Goal: Book appointment/travel/reservation

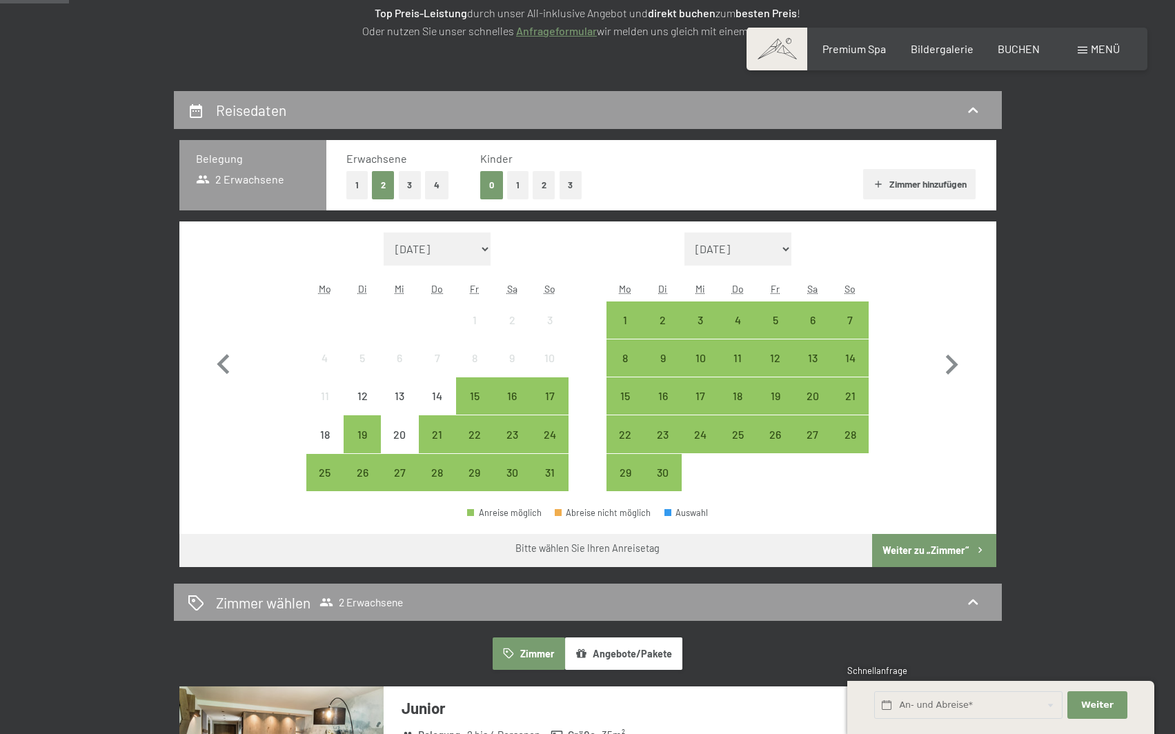
scroll to position [207, 0]
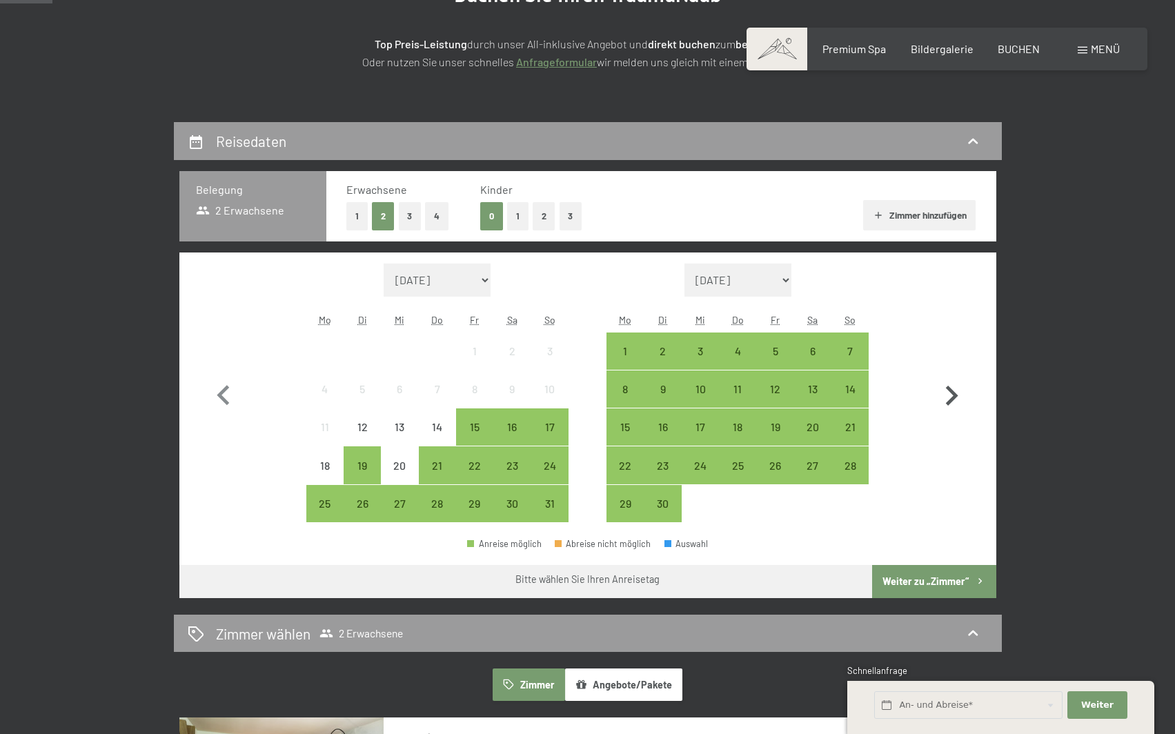
click at [952, 394] on icon "button" at bounding box center [951, 396] width 40 height 40
select select "[DATE]"
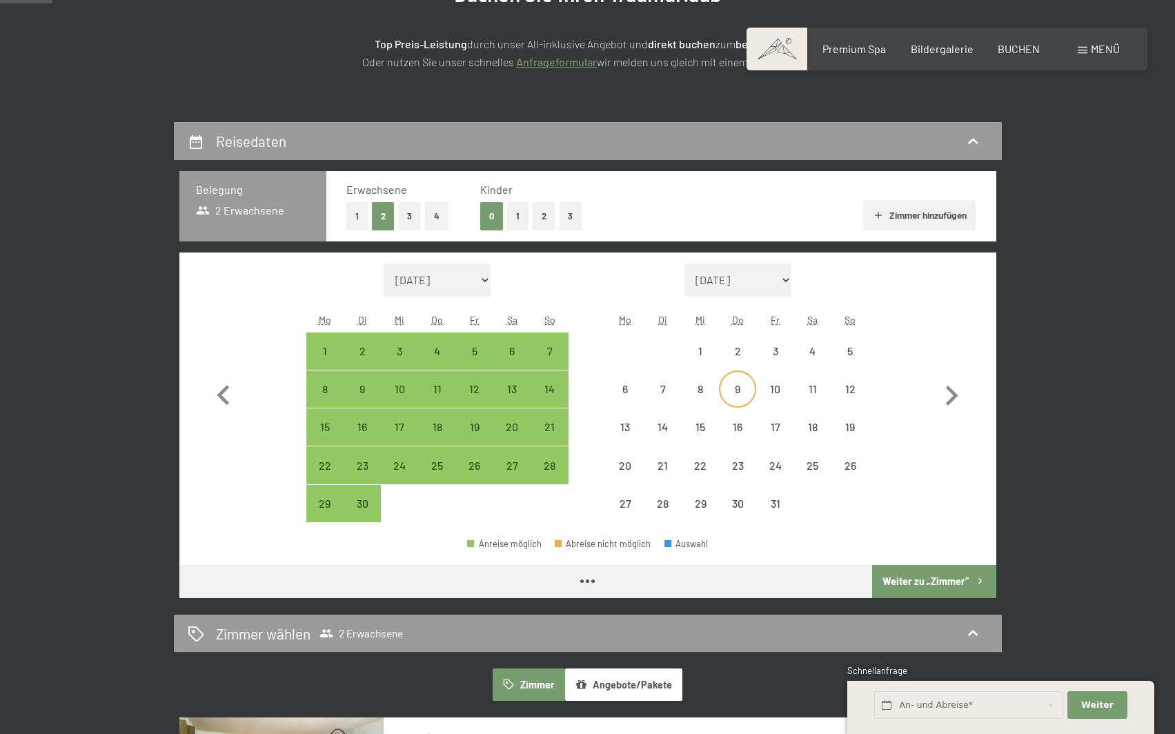
select select "[DATE]"
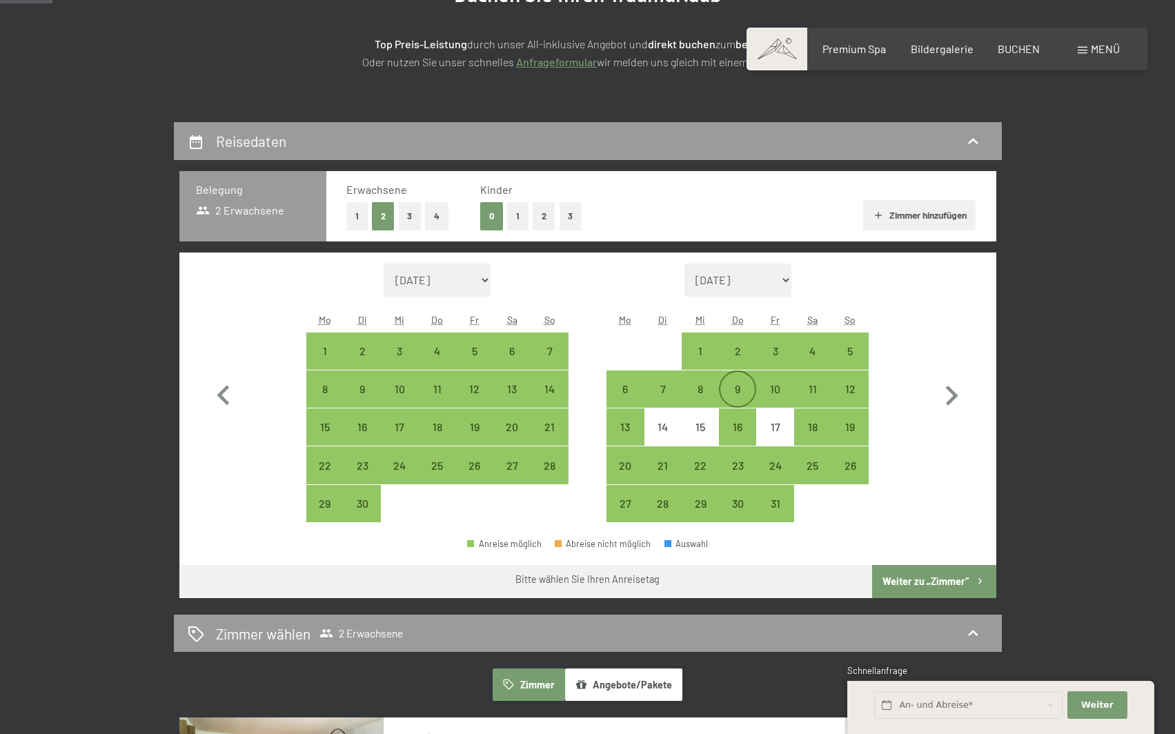
click at [736, 389] on div "9" at bounding box center [737, 401] width 34 height 34
select select "[DATE]"
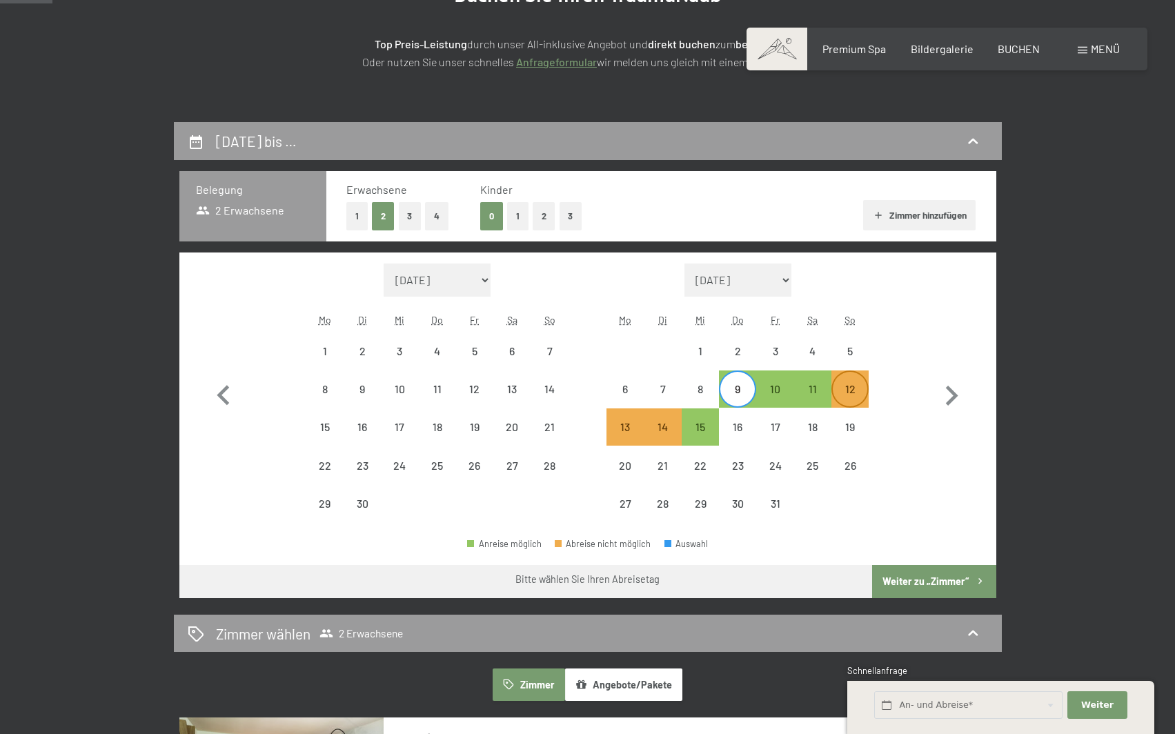
click at [854, 391] on div "12" at bounding box center [850, 401] width 34 height 34
select select "[DATE]"
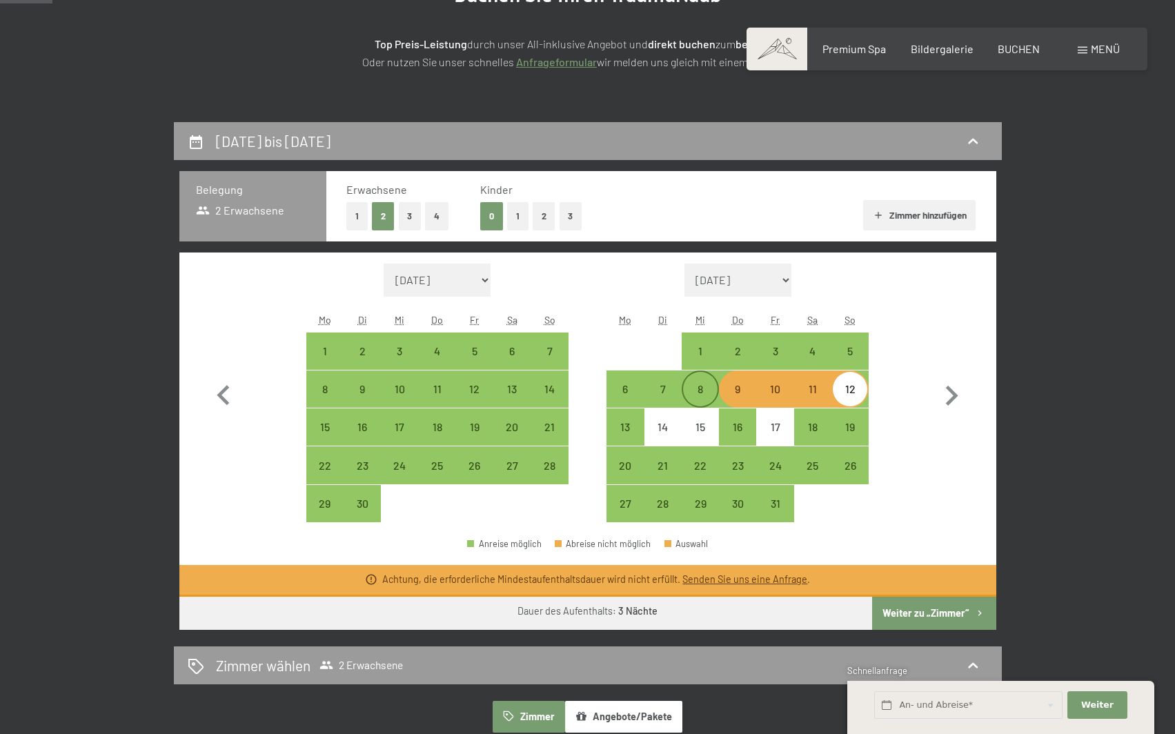
click at [705, 395] on div "8" at bounding box center [700, 401] width 34 height 34
select select "[DATE]"
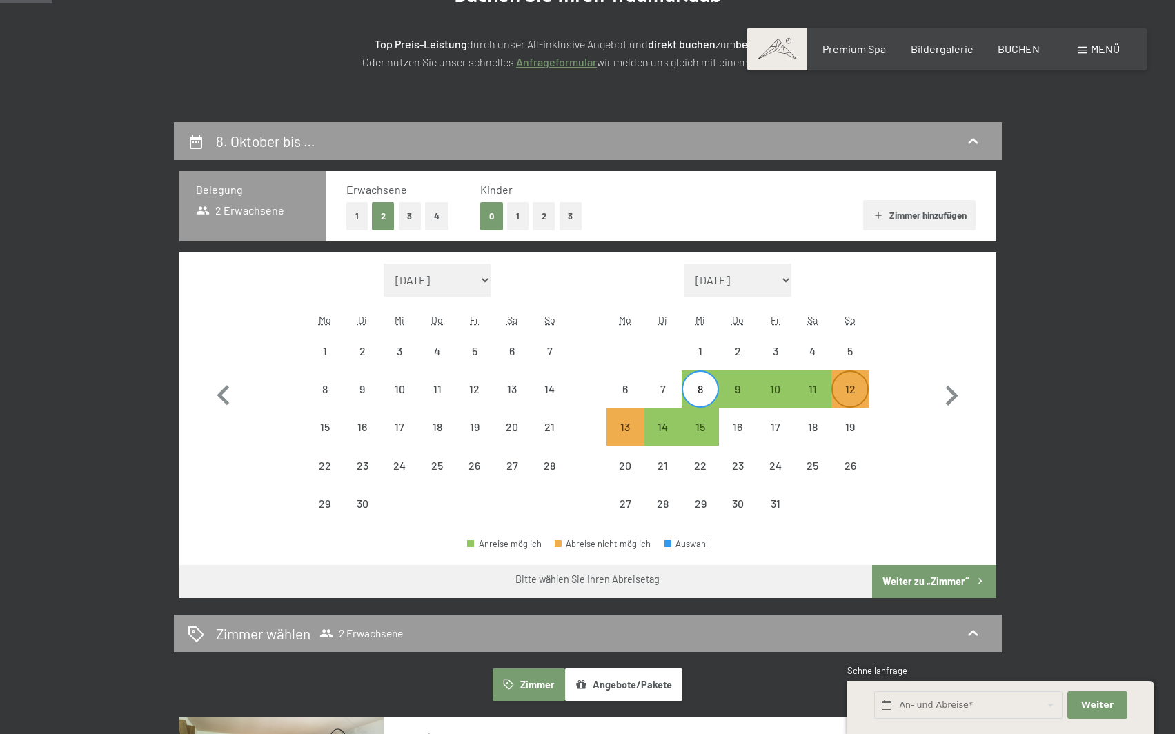
click at [850, 392] on div "12" at bounding box center [850, 401] width 34 height 34
select select "[DATE]"
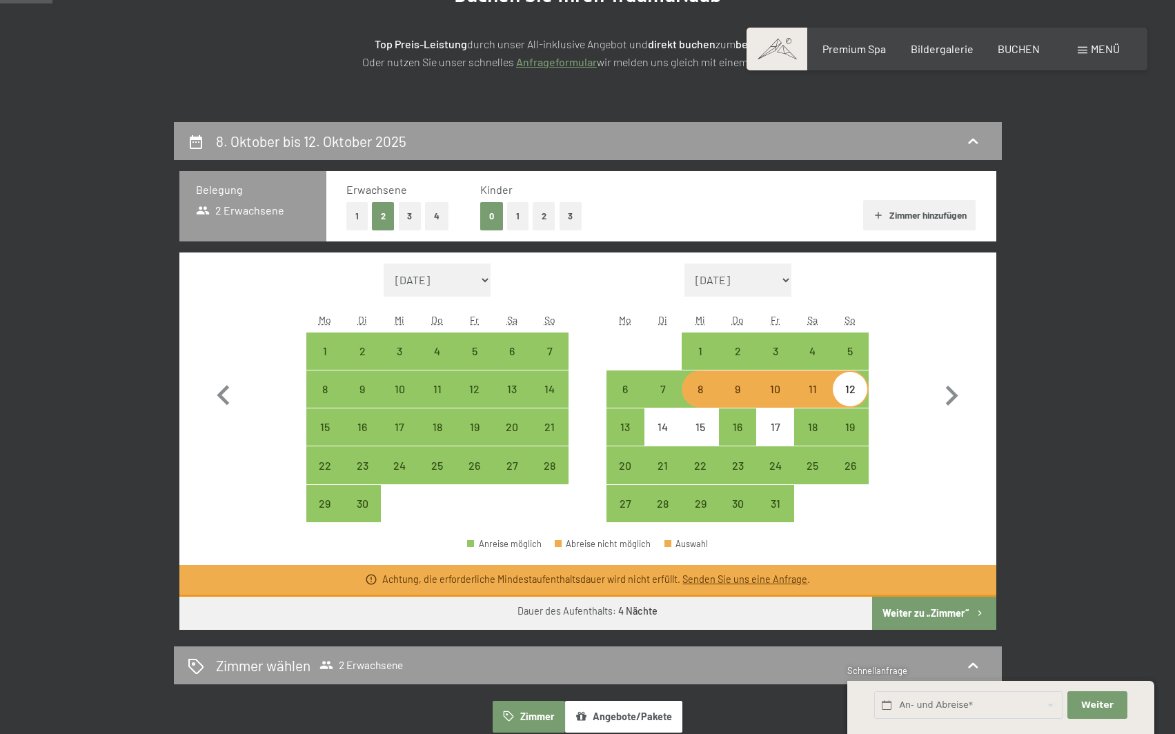
drag, startPoint x: 698, startPoint y: 397, endPoint x: 685, endPoint y: 401, distance: 13.7
click at [698, 397] on div "8" at bounding box center [700, 401] width 34 height 34
select select "[DATE]"
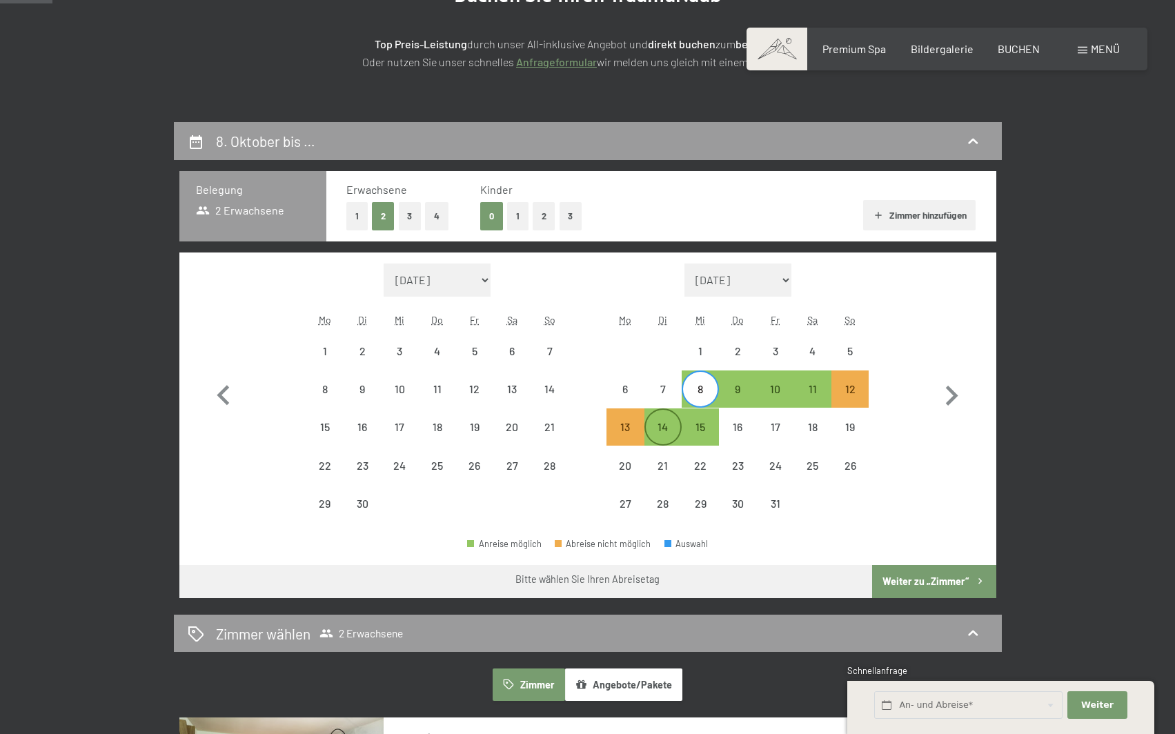
click at [669, 427] on div "14" at bounding box center [663, 438] width 34 height 34
select select "[DATE]"
